Goal: Transaction & Acquisition: Purchase product/service

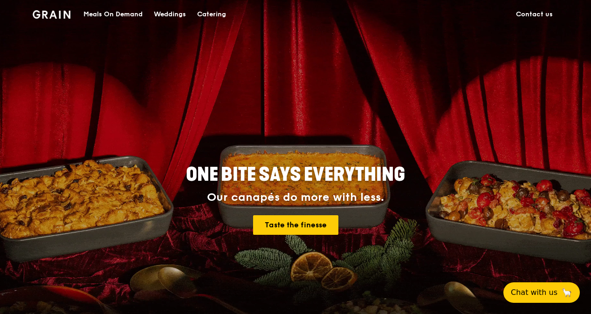
click at [134, 14] on div "Meals On Demand" at bounding box center [112, 14] width 59 height 28
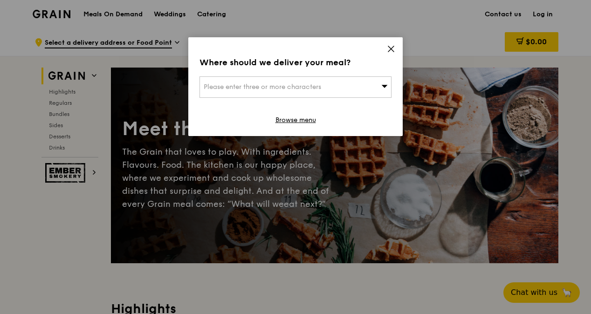
click at [372, 84] on div "Please enter three or more characters" at bounding box center [295, 86] width 192 height 21
click at [368, 88] on input "search" at bounding box center [295, 87] width 191 height 20
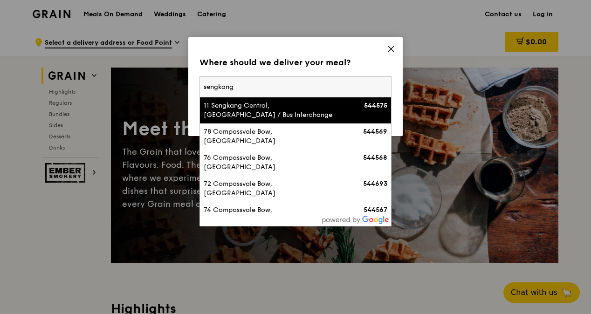
type input "sengkang"
click at [352, 112] on div "11 Sengkang Central, [GEOGRAPHIC_DATA] / Bus Interchange 544575" at bounding box center [296, 110] width 184 height 19
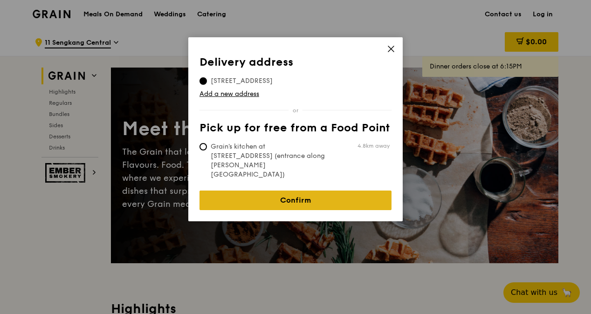
drag, startPoint x: 352, startPoint y: 112, endPoint x: 346, endPoint y: 172, distance: 60.5
click at [346, 172] on div "Delivery address Pick up for free from a Food Point Delivery address [STREET_AD…" at bounding box center [295, 133] width 192 height 154
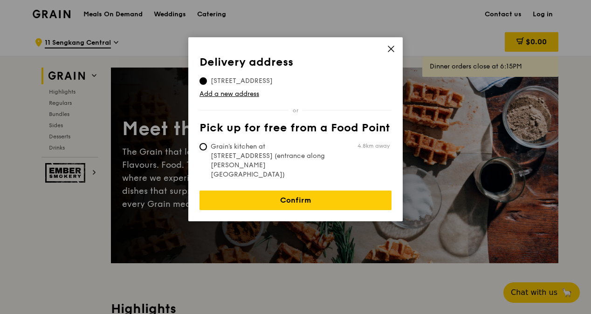
drag, startPoint x: 346, startPoint y: 172, endPoint x: 316, endPoint y: 148, distance: 38.4
click at [316, 148] on span "Grain's kitchen at [STREET_ADDRESS] (entrance along [PERSON_NAME][GEOGRAPHIC_DA…" at bounding box center [268, 160] width 139 height 37
click at [207, 148] on input "Grain's kitchen at [STREET_ADDRESS] (entrance along [PERSON_NAME][GEOGRAPHIC_DA…" at bounding box center [202, 146] width 7 height 7
radio input "true"
click at [316, 148] on span "Grain's kitchen at [STREET_ADDRESS] (entrance along [PERSON_NAME][GEOGRAPHIC_DA…" at bounding box center [268, 160] width 139 height 37
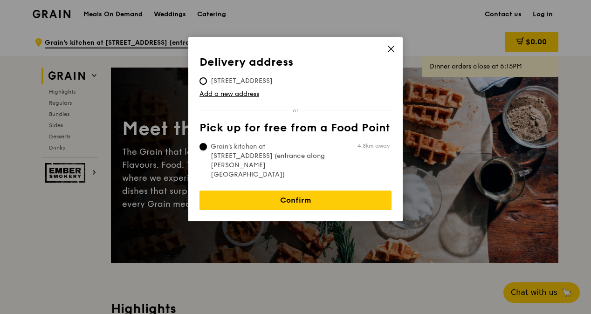
click at [207, 148] on input "Grain's kitchen at [STREET_ADDRESS] (entrance along [PERSON_NAME][GEOGRAPHIC_DA…" at bounding box center [202, 146] width 7 height 7
click at [284, 84] on span "[STREET_ADDRESS]" at bounding box center [241, 80] width 84 height 9
click at [207, 84] on input "[STREET_ADDRESS]" at bounding box center [202, 80] width 7 height 7
radio input "true"
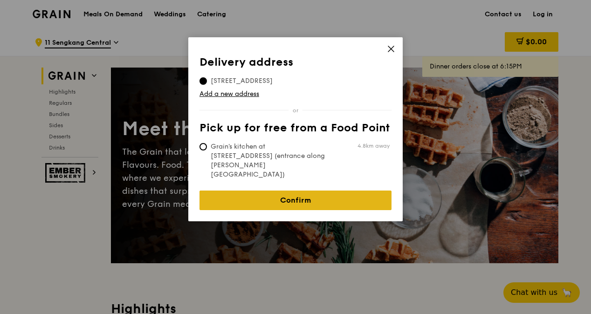
click at [298, 191] on link "Confirm" at bounding box center [295, 201] width 192 height 20
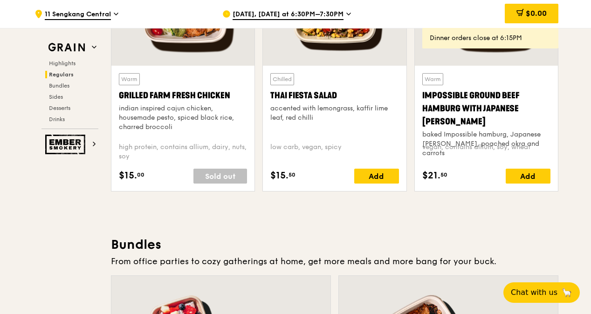
scroll to position [1162, 0]
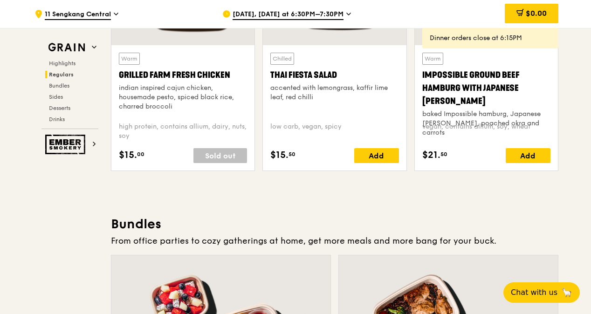
click at [289, 13] on span "[DATE], [DATE] at 6:30PM–7:30PM" at bounding box center [287, 15] width 111 height 10
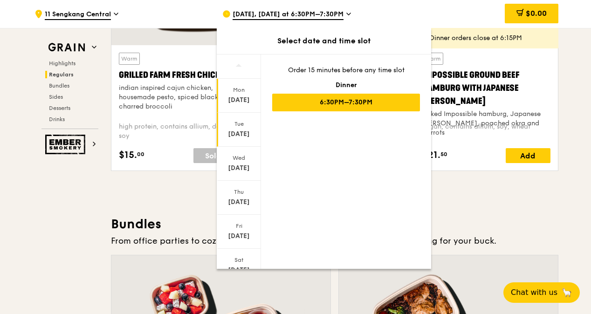
click at [242, 121] on div "Tue" at bounding box center [238, 123] width 41 height 7
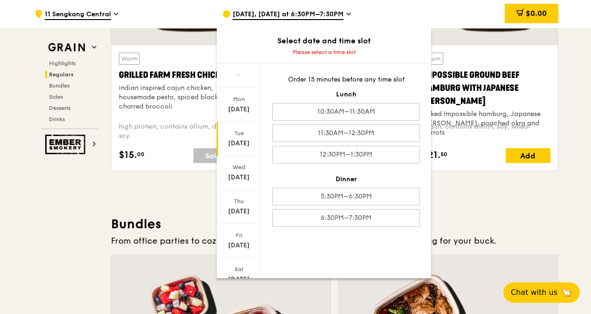
click at [416, 86] on div "Order 15 minutes before any time slot Lunch 10:30AM–11:30AM 11:30AM–12:30PM 12:…" at bounding box center [346, 151] width 170 height 174
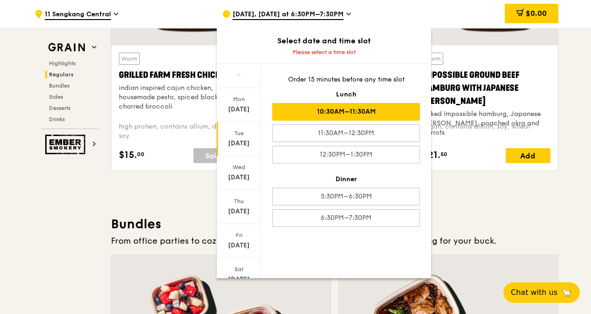
click at [396, 109] on div "10:30AM–11:30AM" at bounding box center [346, 112] width 148 height 18
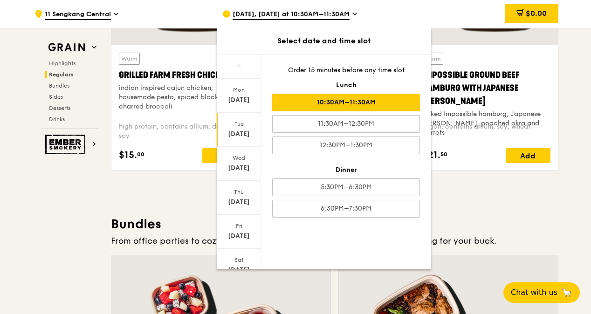
click at [379, 98] on div "10:30AM–11:30AM" at bounding box center [346, 103] width 148 height 18
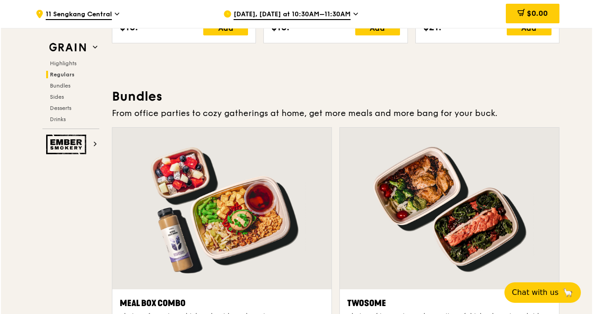
scroll to position [1372, 0]
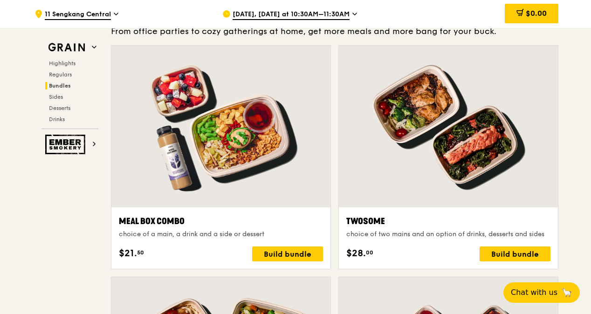
click at [265, 232] on div "choice of a main, a drink and a side or dessert" at bounding box center [221, 234] width 204 height 9
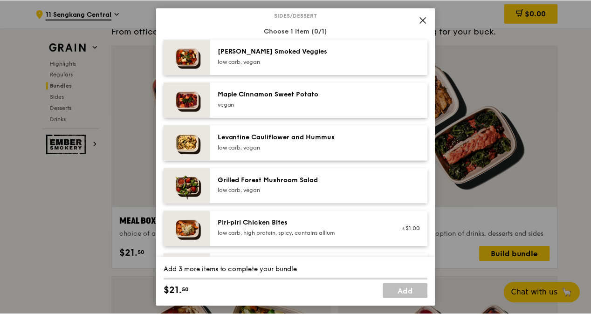
scroll to position [491, 0]
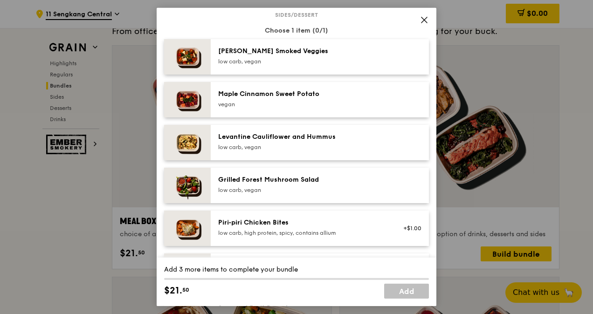
click at [419, 18] on span at bounding box center [423, 20] width 13 height 13
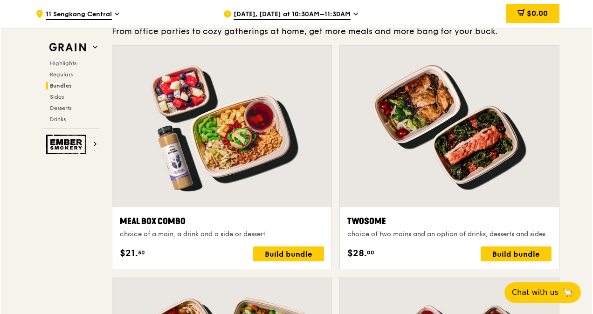
scroll to position [1407, 0]
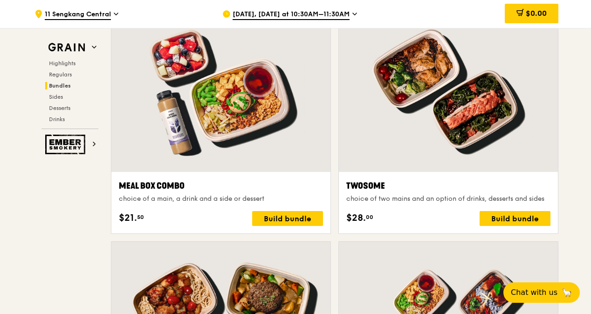
click at [445, 179] on div "Twosome" at bounding box center [448, 185] width 204 height 13
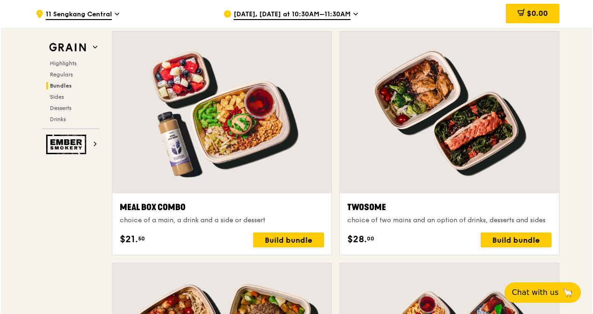
scroll to position [1386, 0]
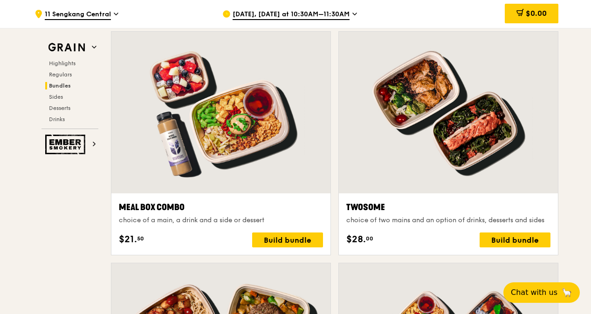
click at [413, 201] on div "Twosome" at bounding box center [448, 207] width 204 height 13
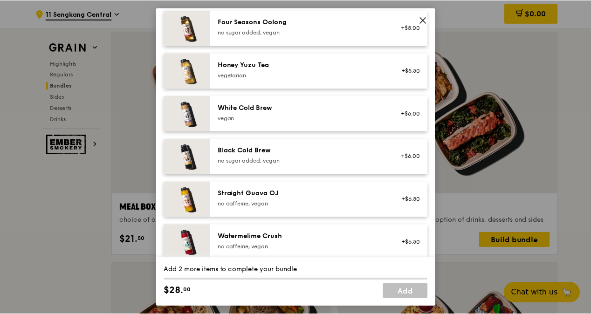
scroll to position [1133, 0]
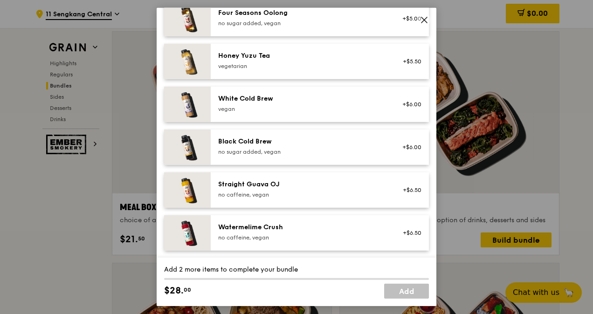
click at [425, 23] on icon at bounding box center [424, 20] width 8 height 8
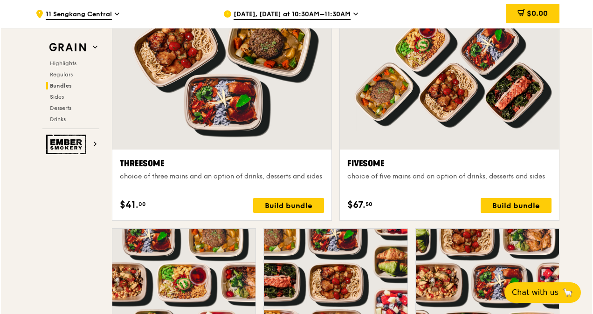
scroll to position [1654, 0]
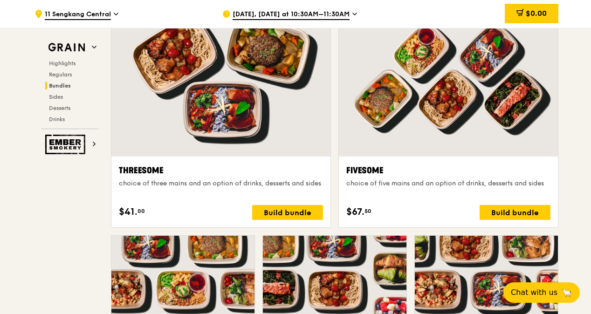
click at [460, 99] on div at bounding box center [448, 76] width 219 height 162
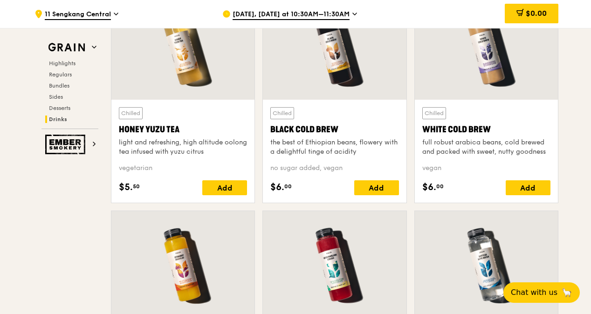
scroll to position [3619, 0]
